Goal: Navigation & Orientation: Find specific page/section

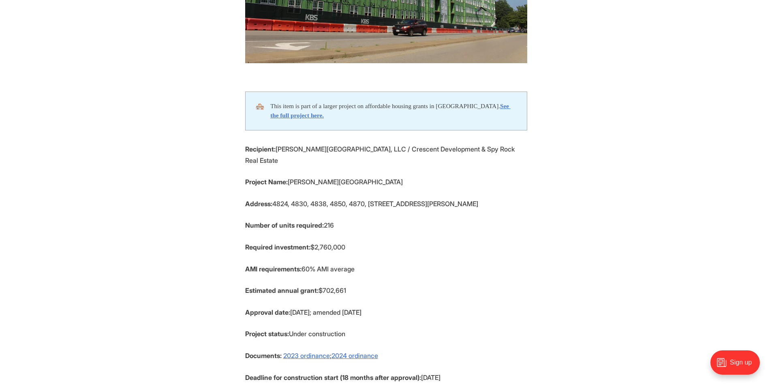
scroll to position [284, 0]
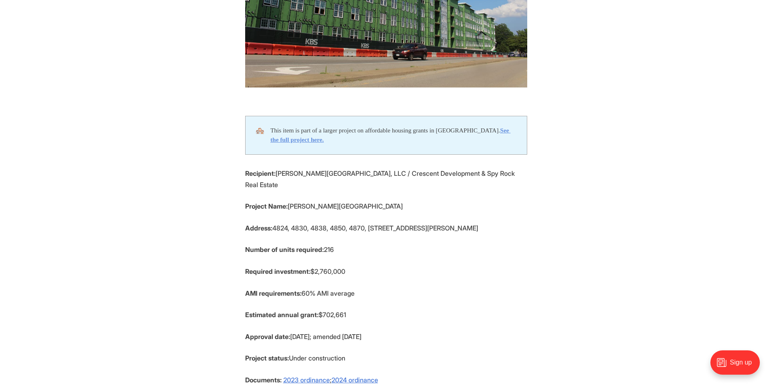
click at [503, 127] on strong "See the full project here." at bounding box center [390, 135] width 240 height 16
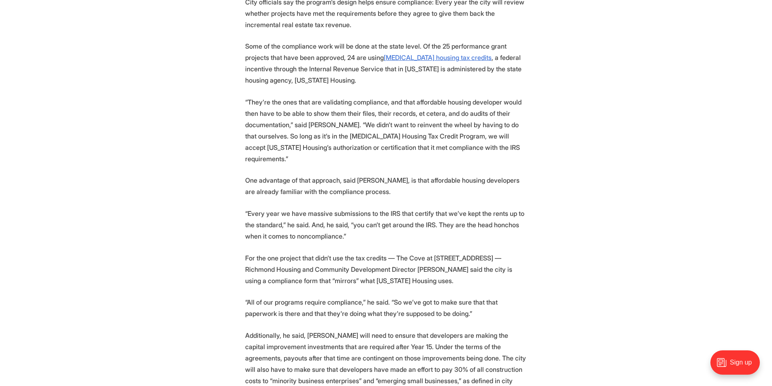
scroll to position [3810, 0]
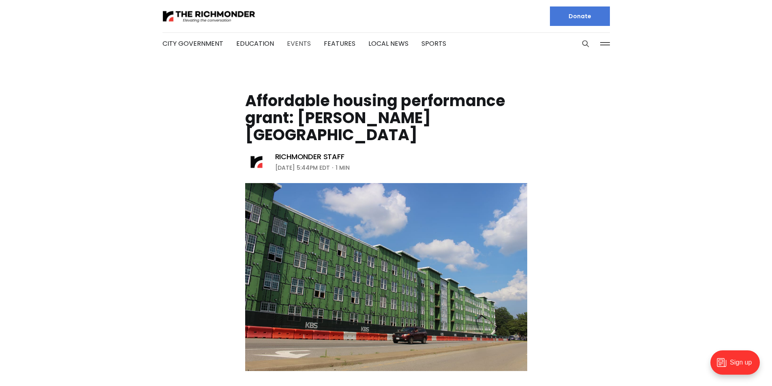
click at [300, 45] on link "Events" at bounding box center [299, 43] width 24 height 9
click at [250, 47] on link "Education" at bounding box center [255, 43] width 38 height 9
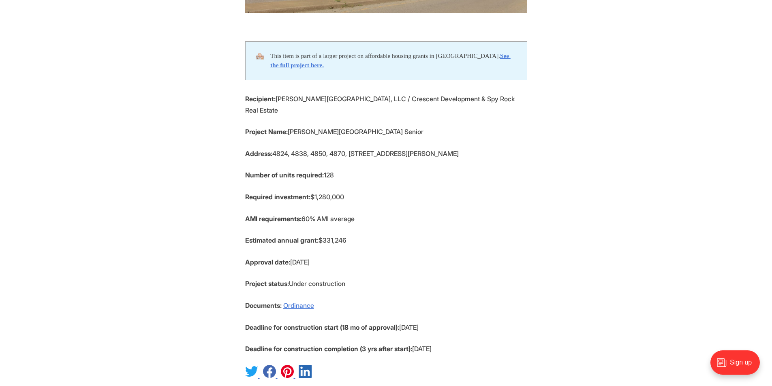
scroll to position [365, 0]
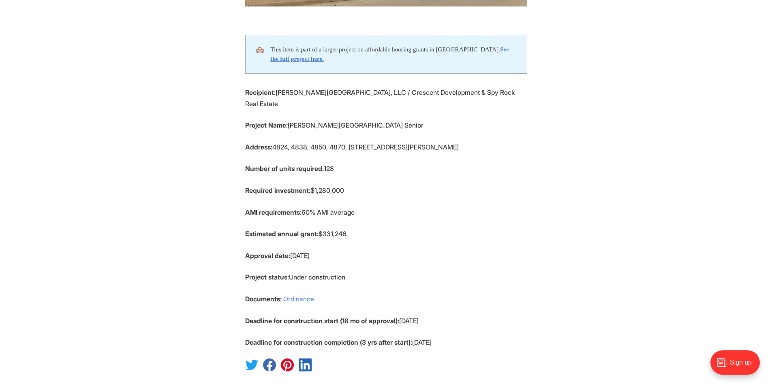
click at [298, 295] on link "Ordinance" at bounding box center [298, 299] width 31 height 8
